Goal: Task Accomplishment & Management: Manage account settings

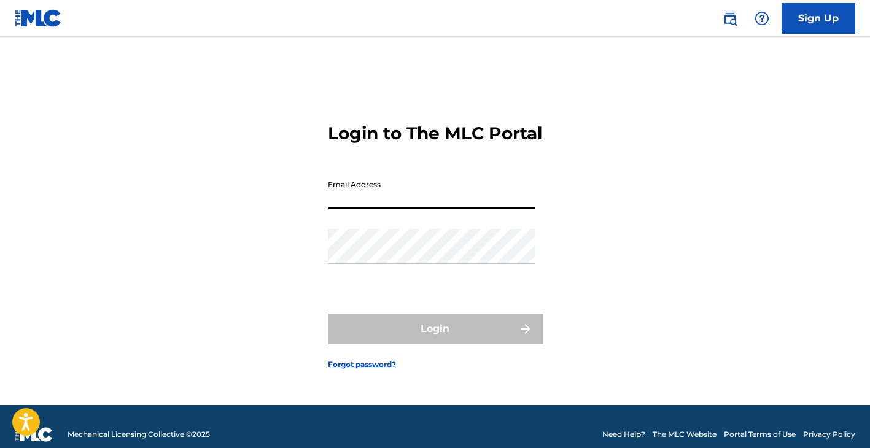
click at [402, 207] on input "Email Address" at bounding box center [431, 191] width 207 height 35
type input "[EMAIL_ADDRESS][DOMAIN_NAME]"
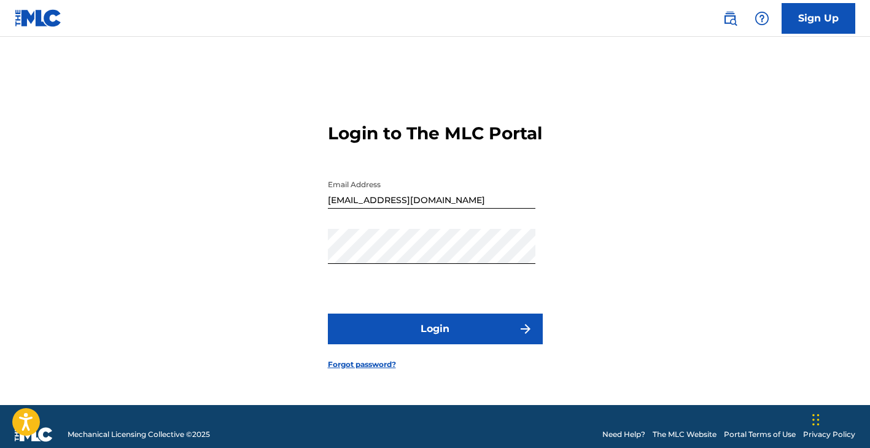
click at [459, 340] on button "Login" at bounding box center [435, 329] width 215 height 31
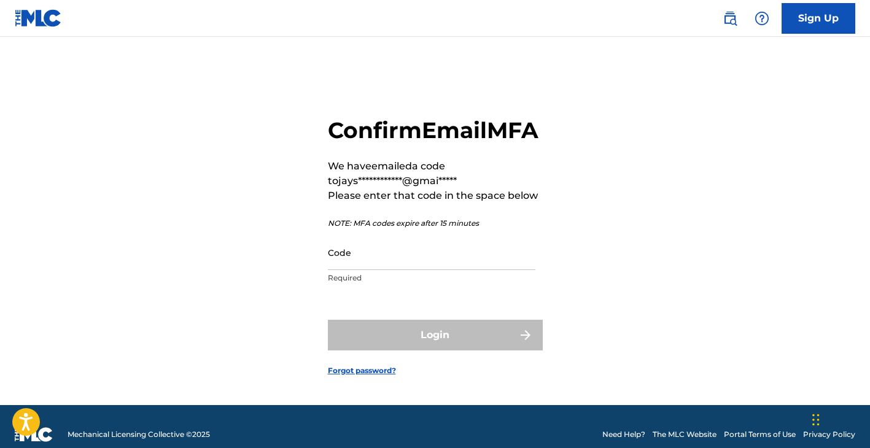
click at [360, 270] on input "Code" at bounding box center [431, 252] width 207 height 35
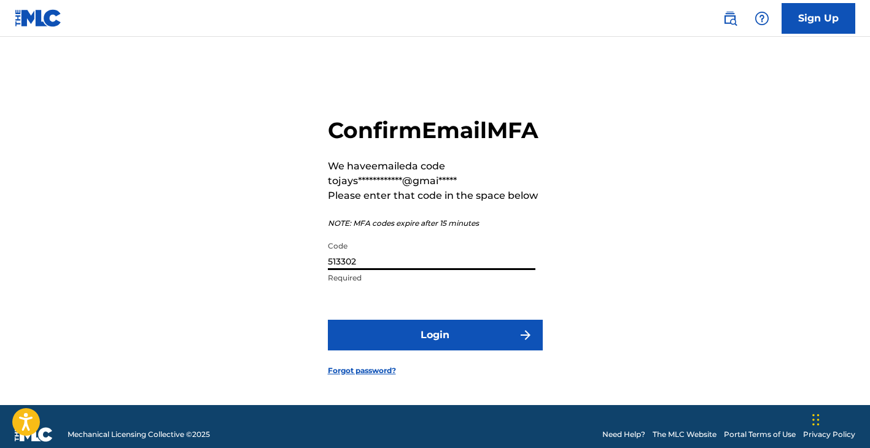
type input "513302"
click at [328, 320] on button "Login" at bounding box center [435, 335] width 215 height 31
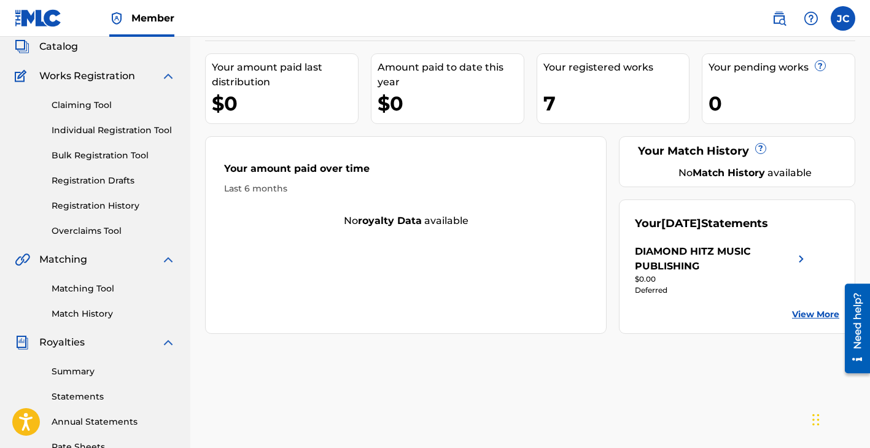
scroll to position [77, 0]
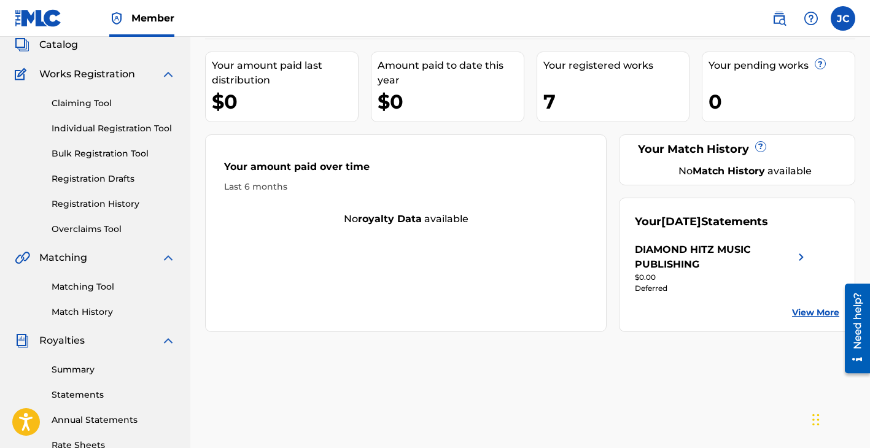
click at [813, 311] on link "View More" at bounding box center [815, 312] width 47 height 13
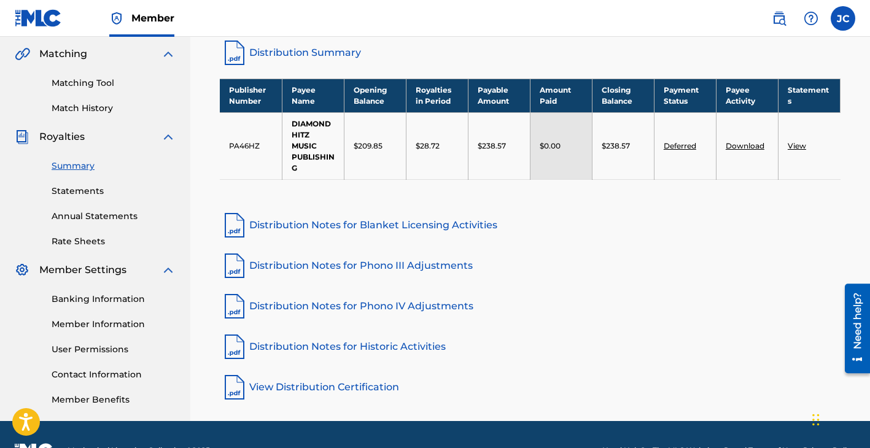
scroll to position [274, 0]
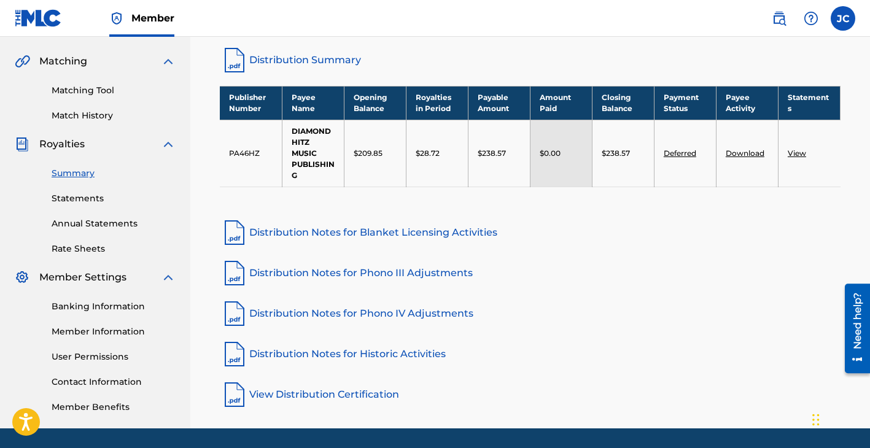
click at [90, 307] on link "Banking Information" at bounding box center [114, 306] width 124 height 13
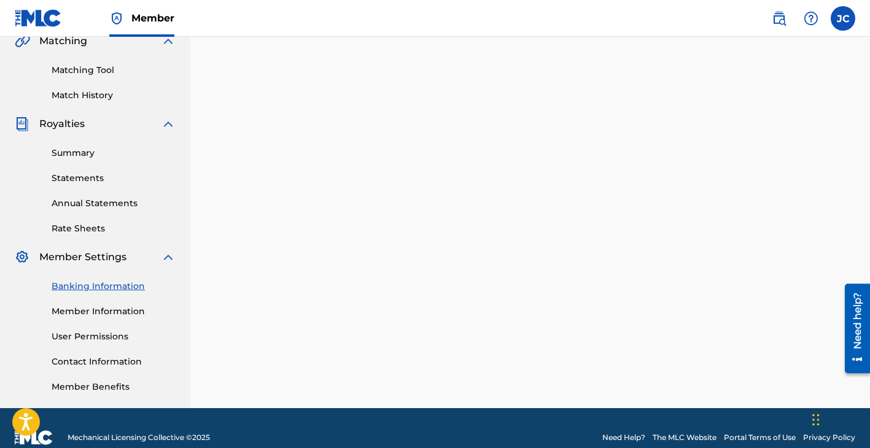
scroll to position [313, 0]
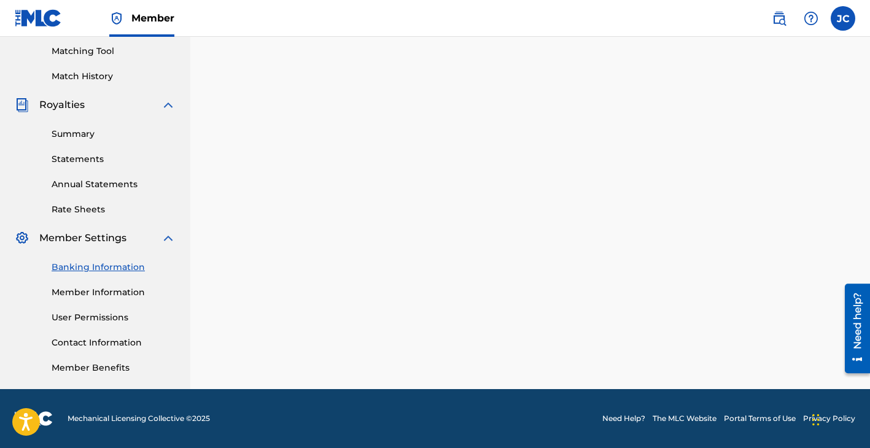
click at [94, 266] on link "Banking Information" at bounding box center [114, 267] width 124 height 13
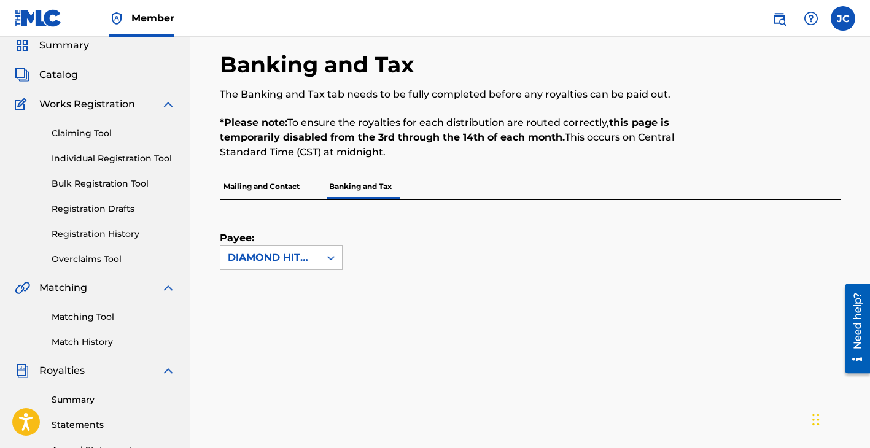
scroll to position [0, 0]
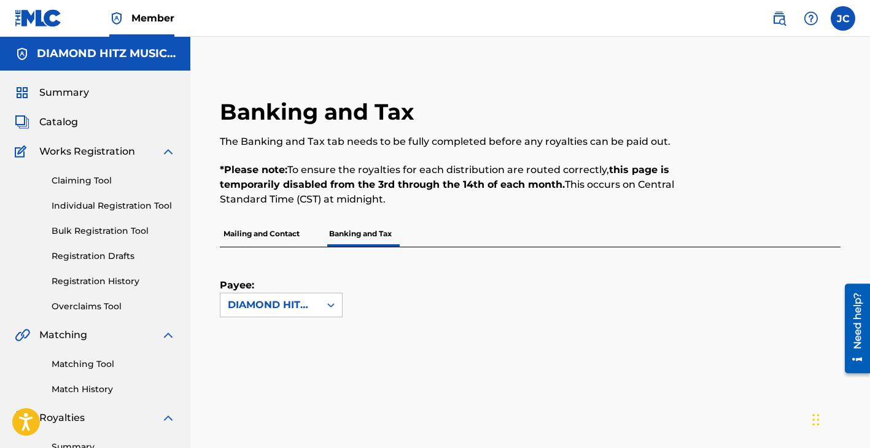
click at [36, 7] on link at bounding box center [38, 18] width 47 height 36
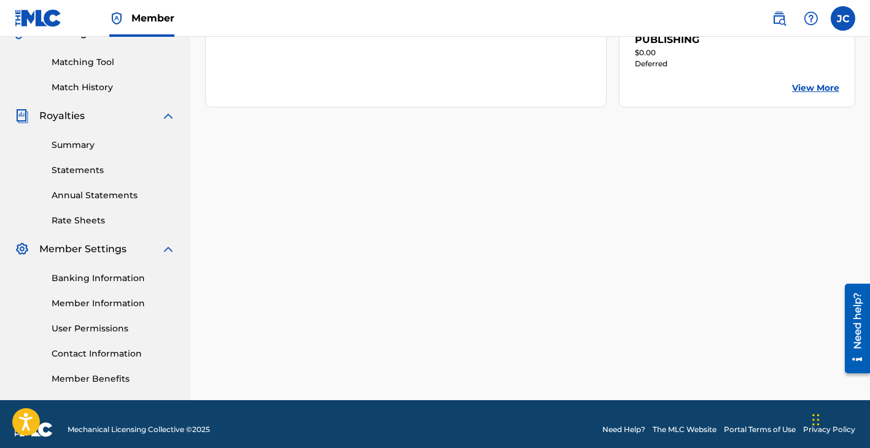
scroll to position [313, 0]
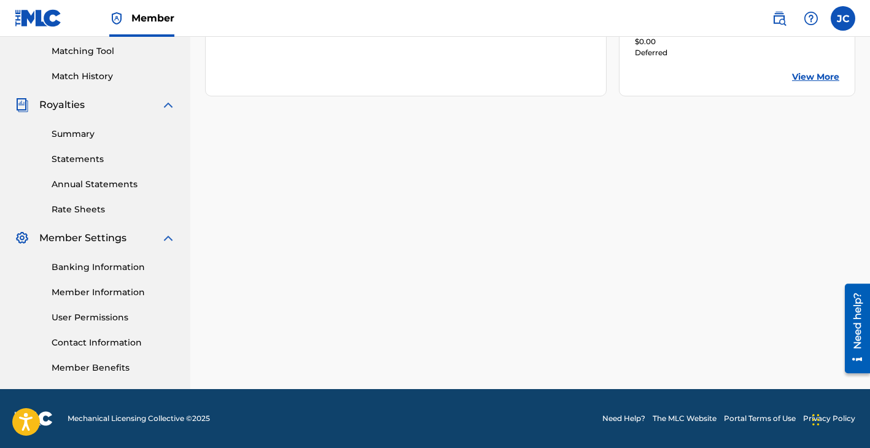
click at [88, 264] on link "Banking Information" at bounding box center [114, 267] width 124 height 13
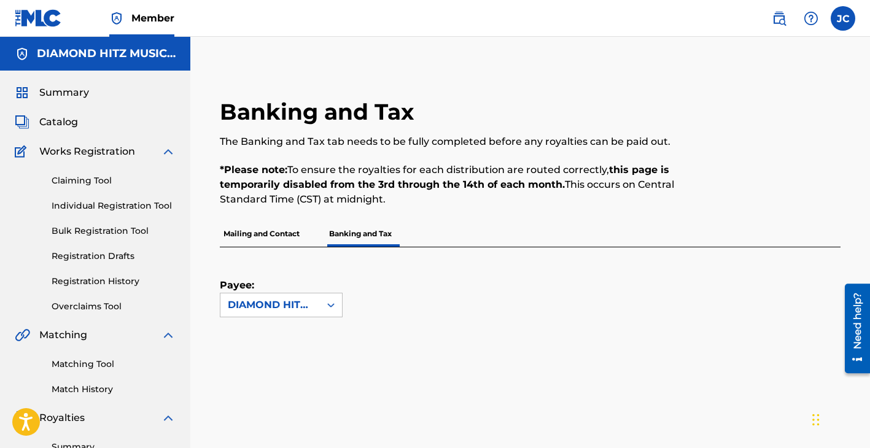
click at [754, 118] on div at bounding box center [768, 159] width 143 height 123
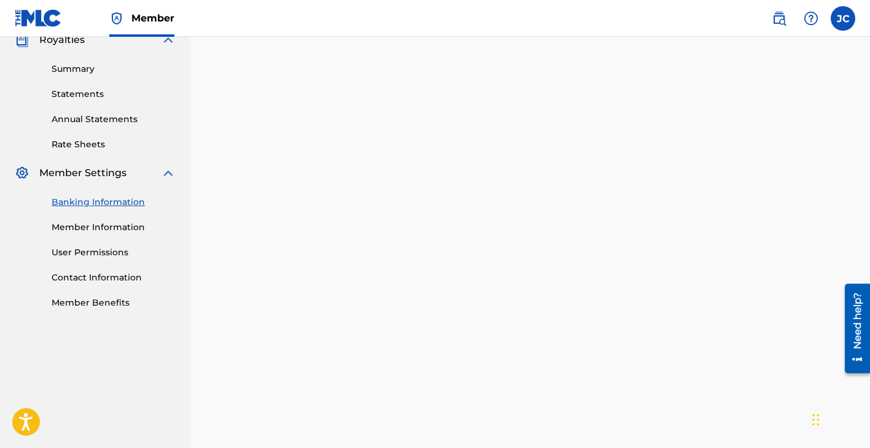
scroll to position [384, 0]
